Goal: Information Seeking & Learning: Learn about a topic

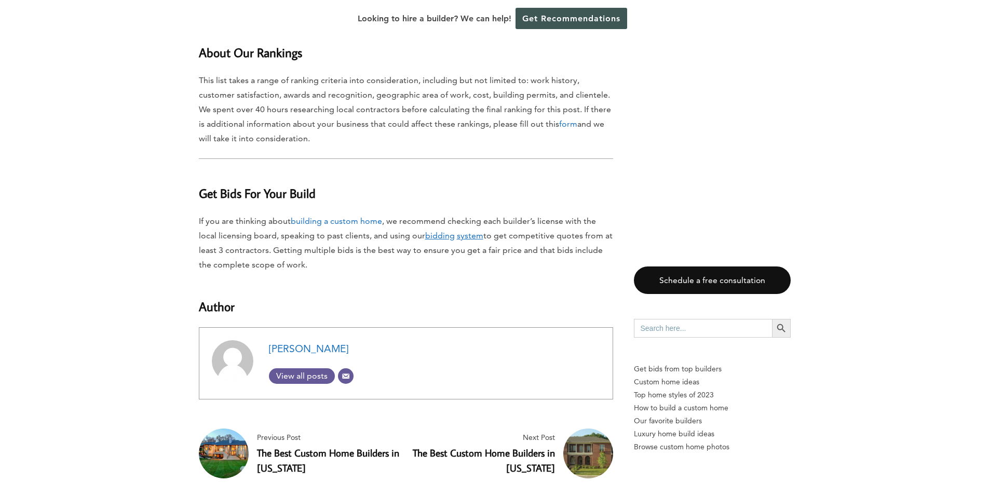
scroll to position [9982, 0]
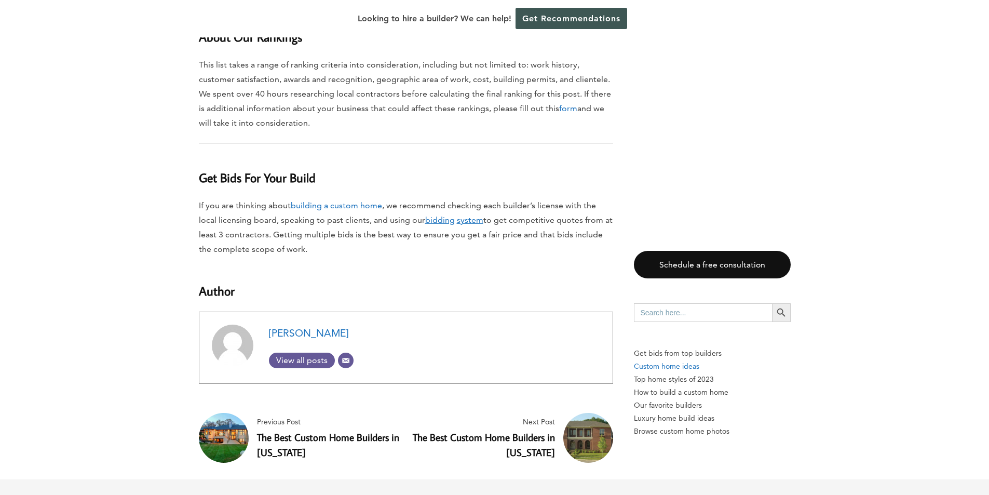
click at [666, 360] on p "Custom home ideas" at bounding box center [712, 366] width 157 height 13
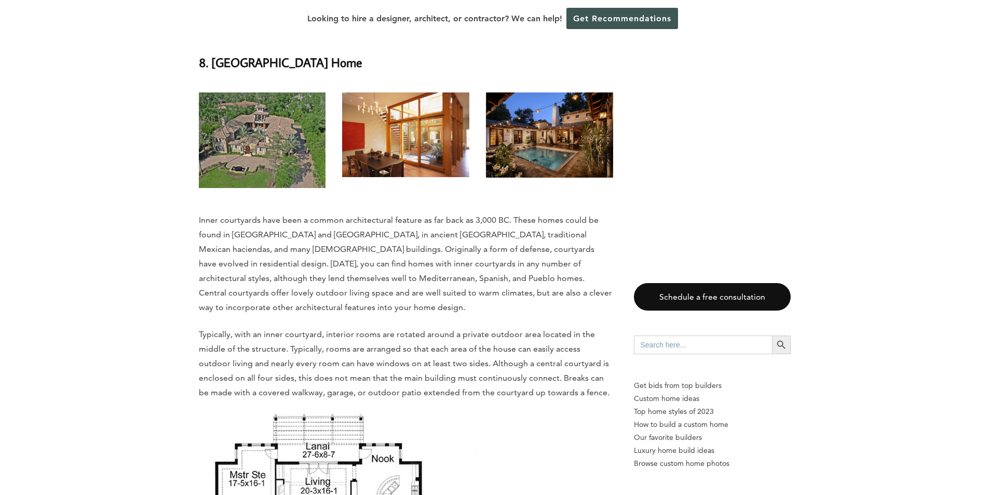
scroll to position [12362, 0]
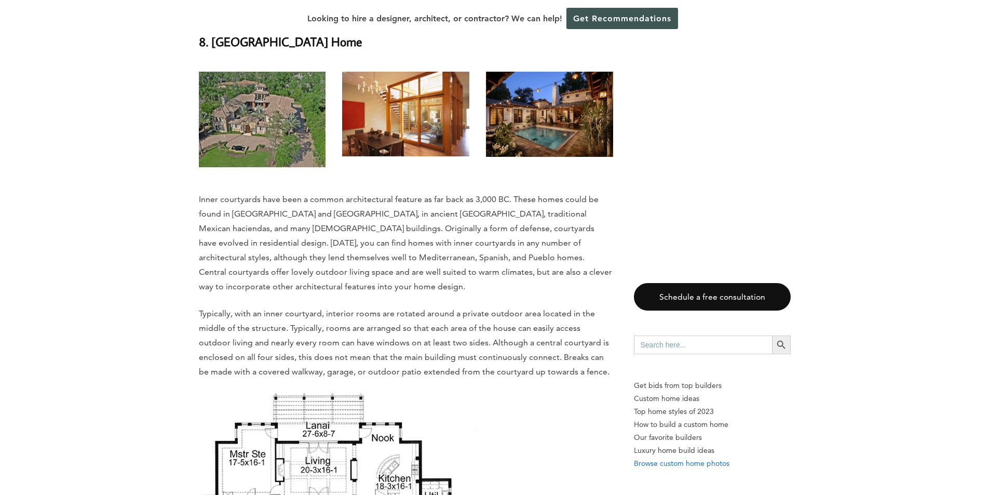
click at [702, 464] on p "Browse custom home photos" at bounding box center [712, 463] width 157 height 13
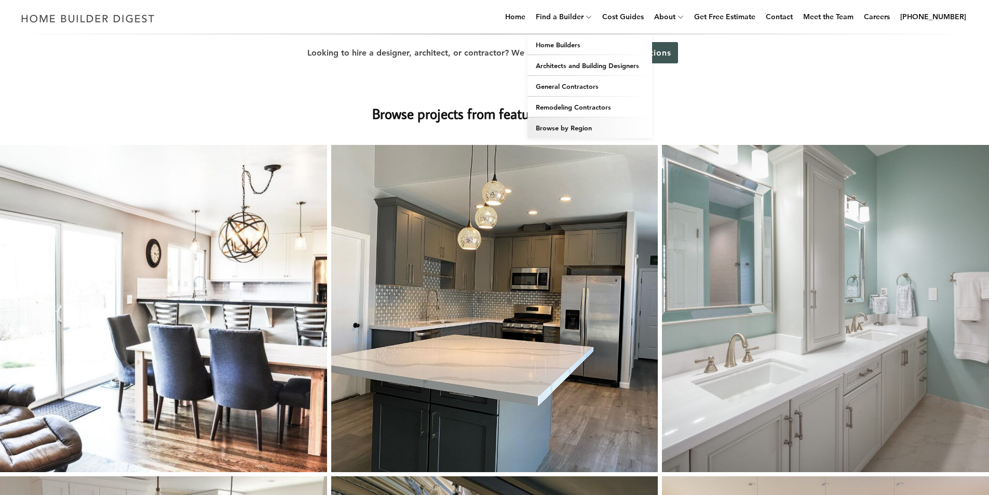
click at [561, 126] on link "Browse by Region" at bounding box center [589, 127] width 125 height 21
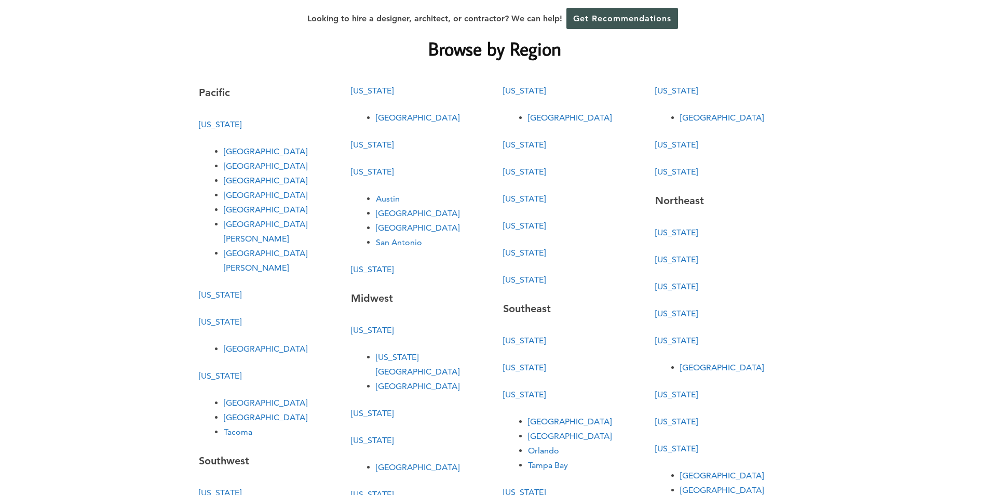
scroll to position [21, 0]
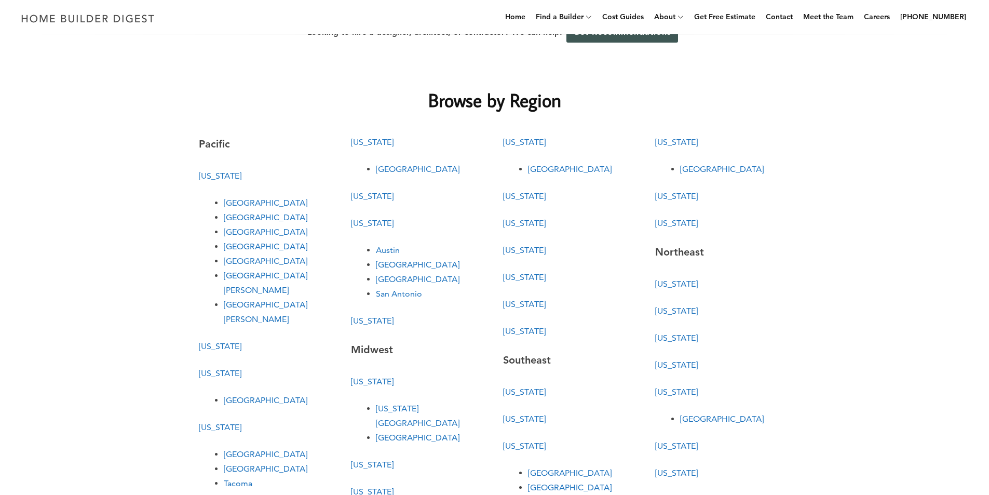
click at [677, 196] on link "[US_STATE]" at bounding box center [676, 196] width 43 height 10
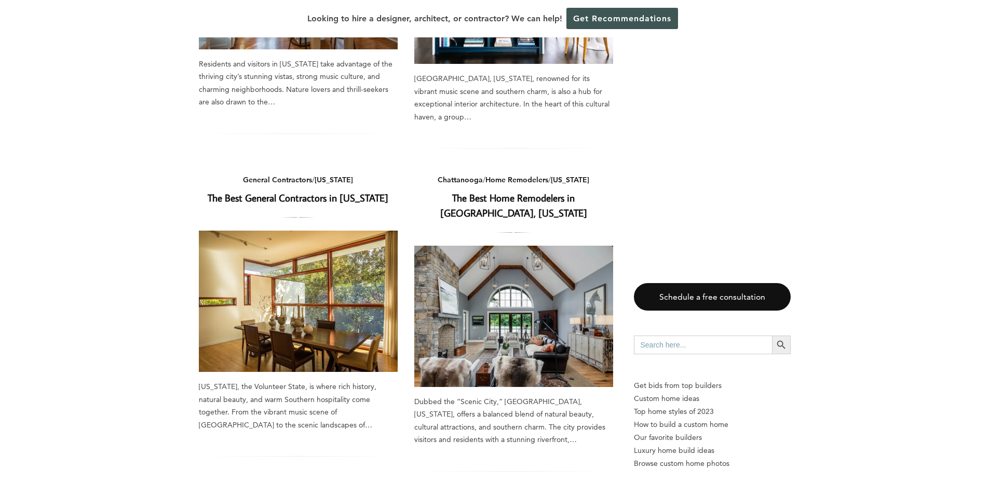
scroll to position [1336, 0]
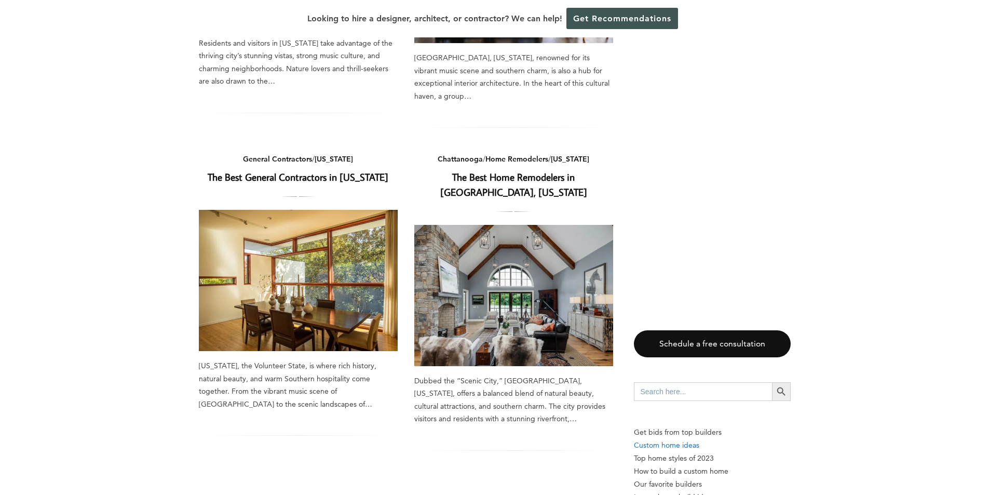
click at [692, 439] on p "Custom home ideas" at bounding box center [712, 445] width 157 height 13
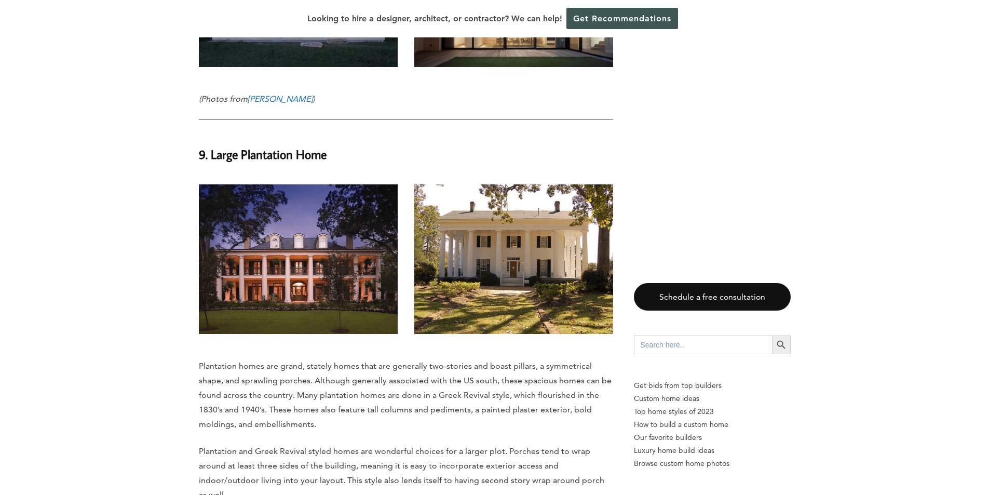
scroll to position [13813, 0]
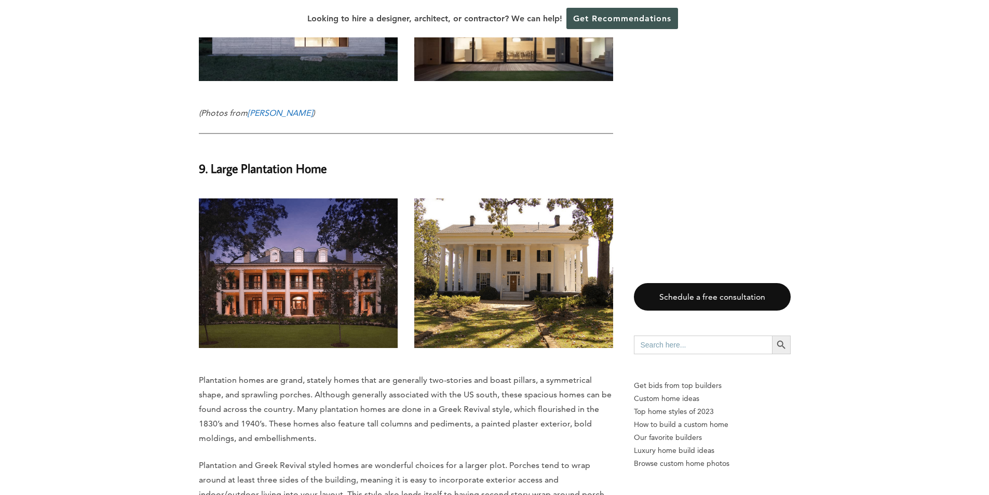
click at [297, 227] on img at bounding box center [298, 273] width 199 height 150
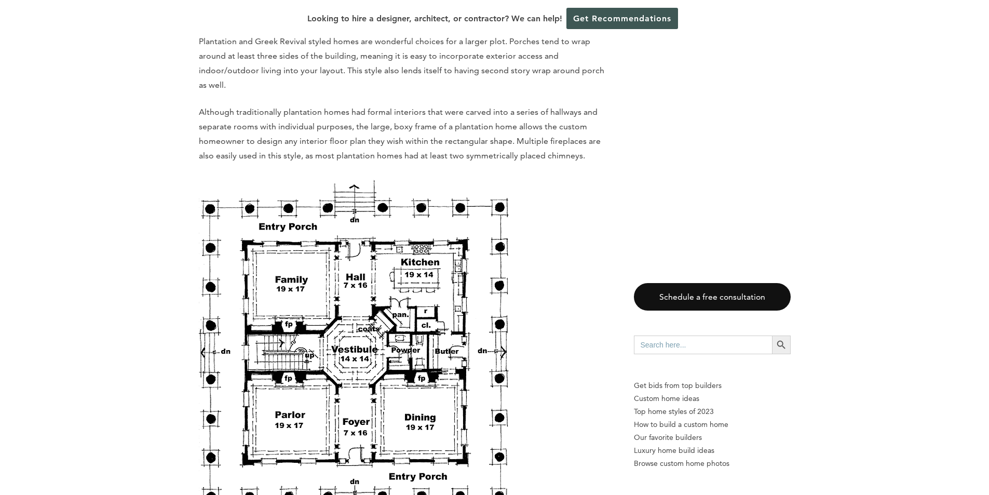
scroll to position [9265, 0]
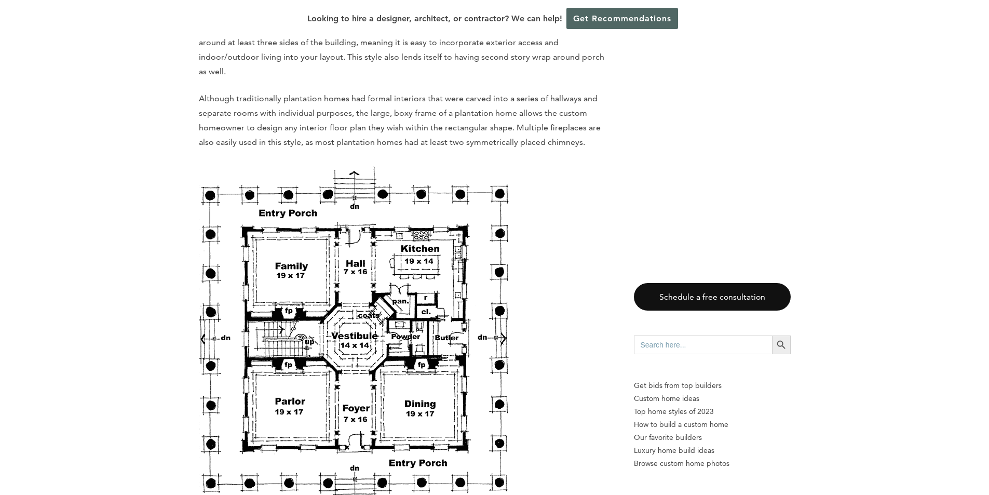
click at [612, 25] on link "Get Recommendations" at bounding box center [622, 18] width 112 height 21
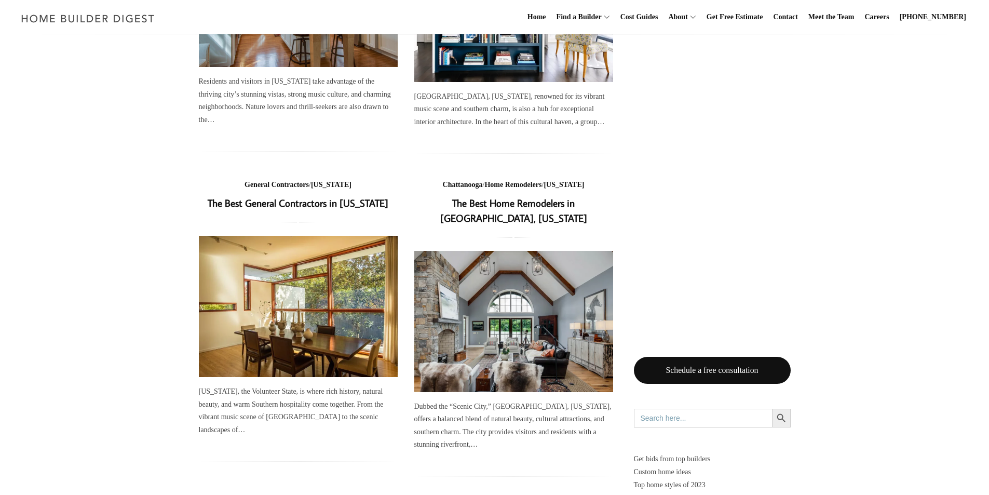
scroll to position [1334, 0]
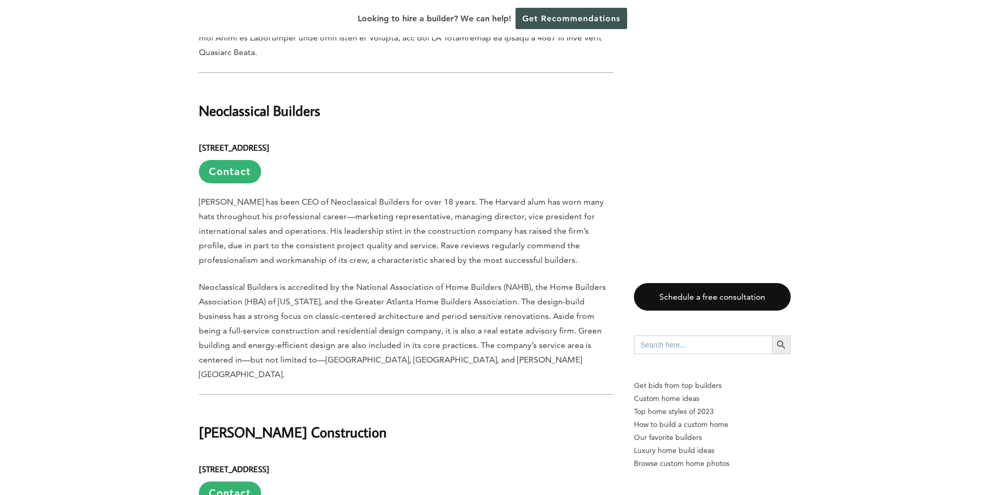
scroll to position [1834, 0]
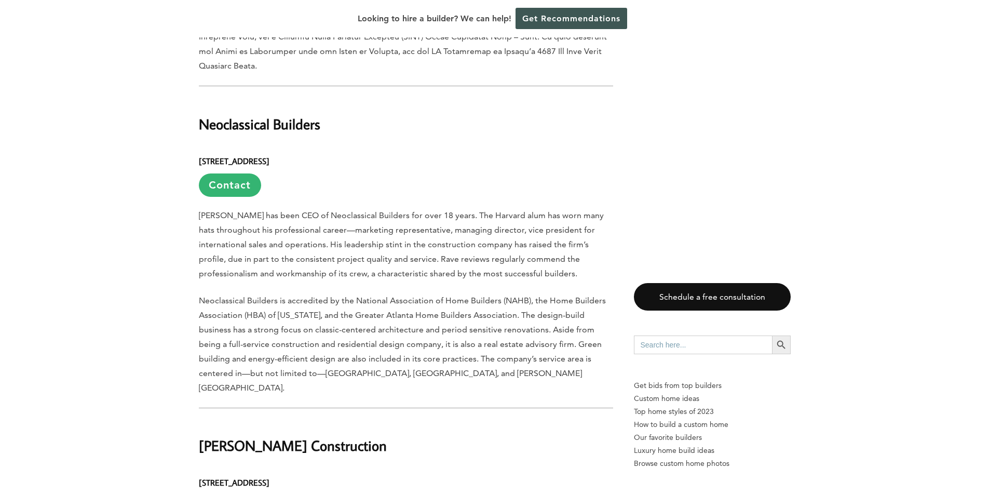
click at [284, 99] on h2 "Neoclassical Builders" at bounding box center [406, 117] width 414 height 36
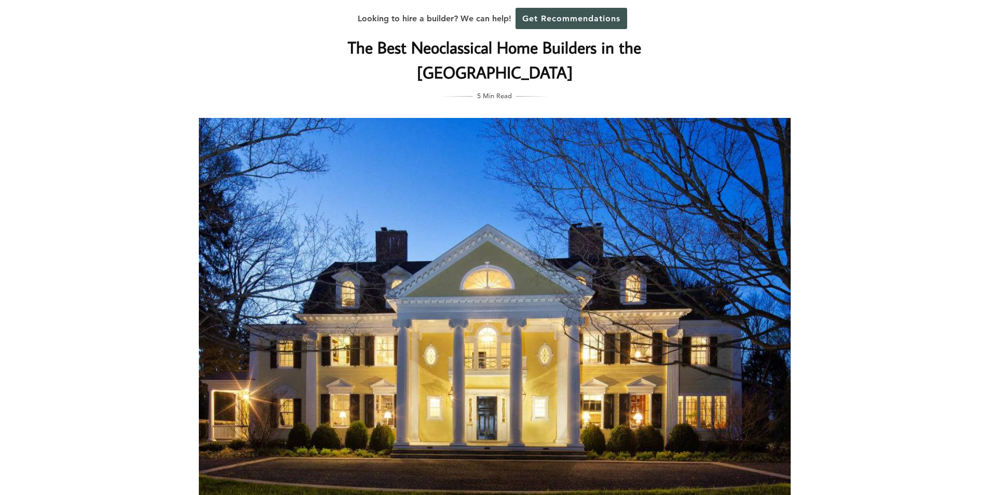
scroll to position [0, 0]
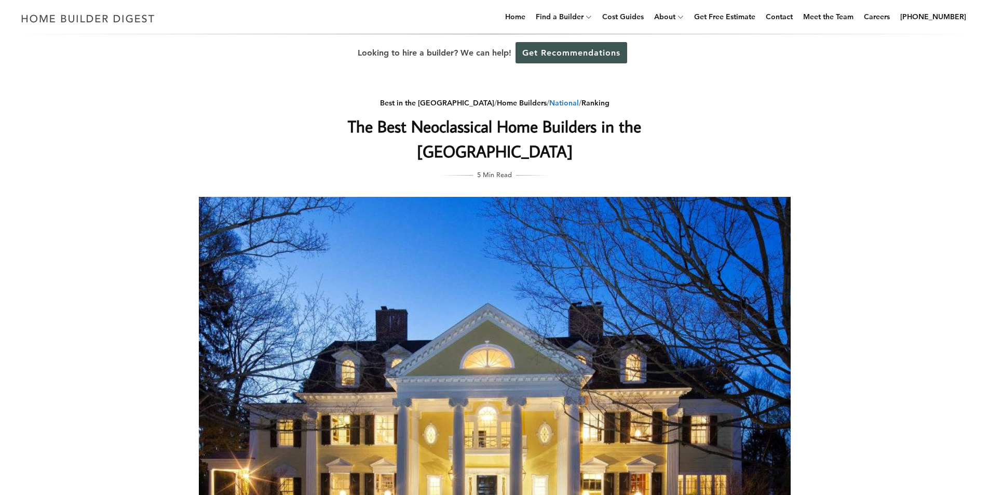
click at [550, 100] on link "National" at bounding box center [564, 102] width 30 height 9
